Goal: Task Accomplishment & Management: Complete application form

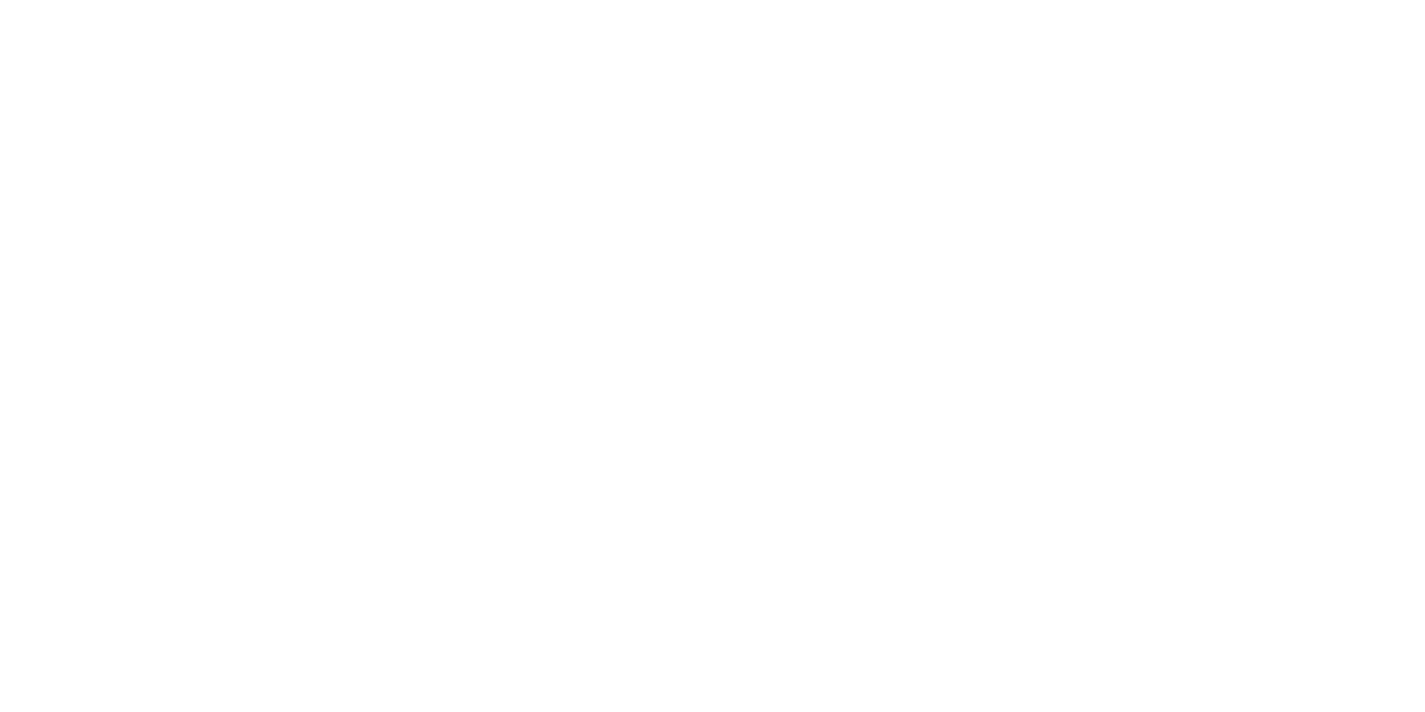
select select "MY"
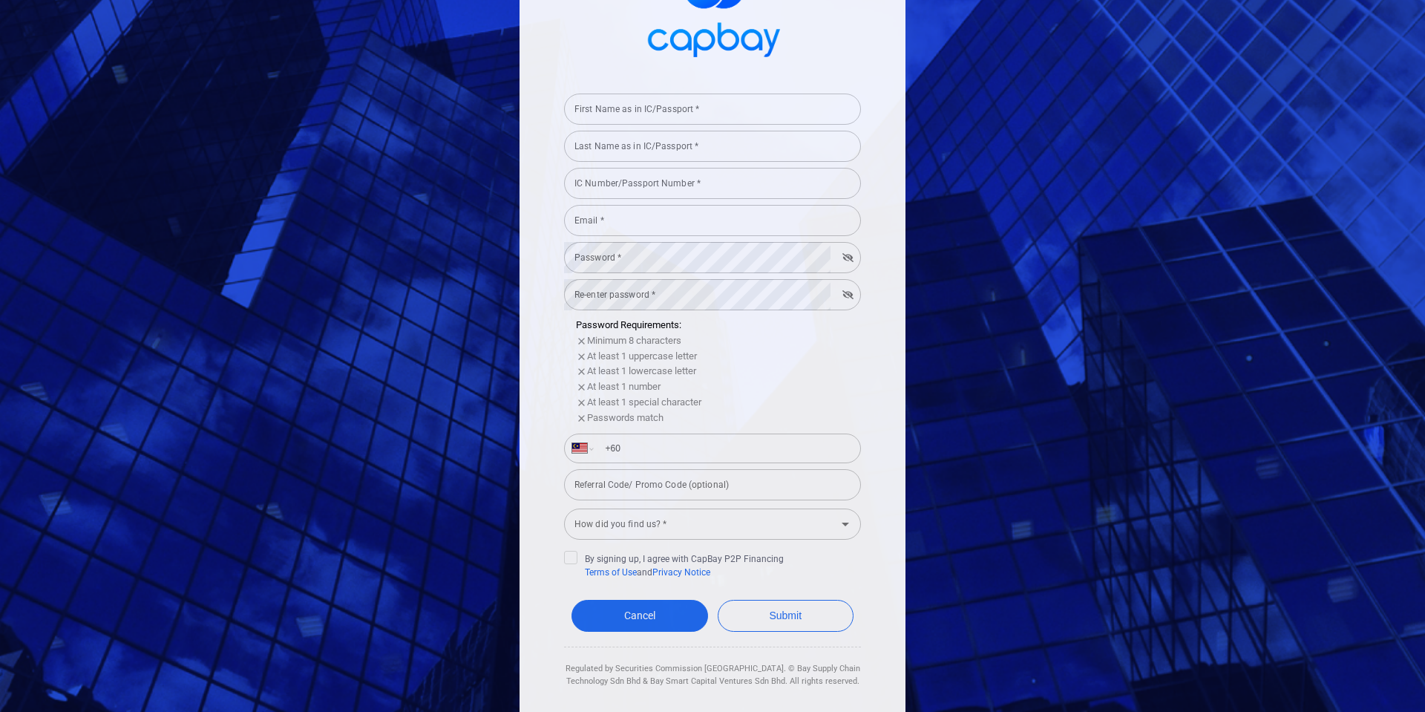
scroll to position [111, 0]
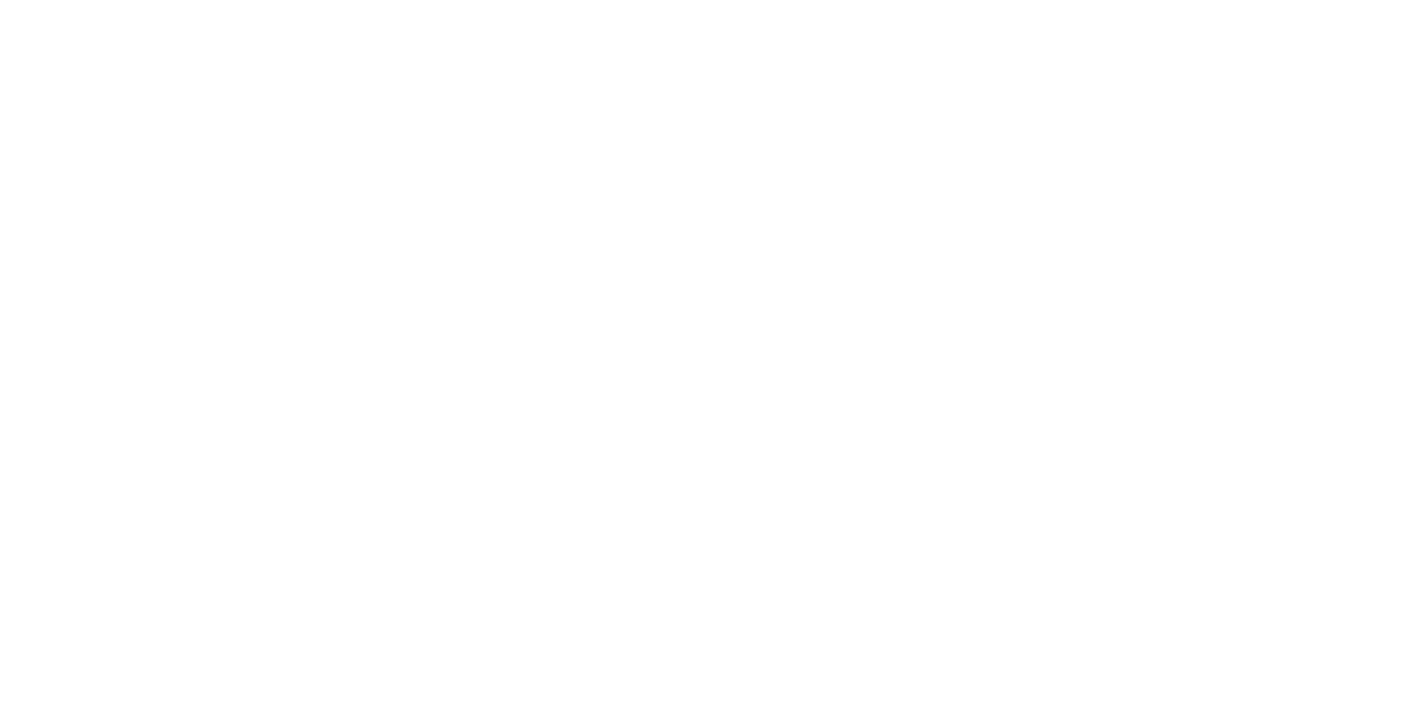
select select "MY"
